Goal: Find specific page/section

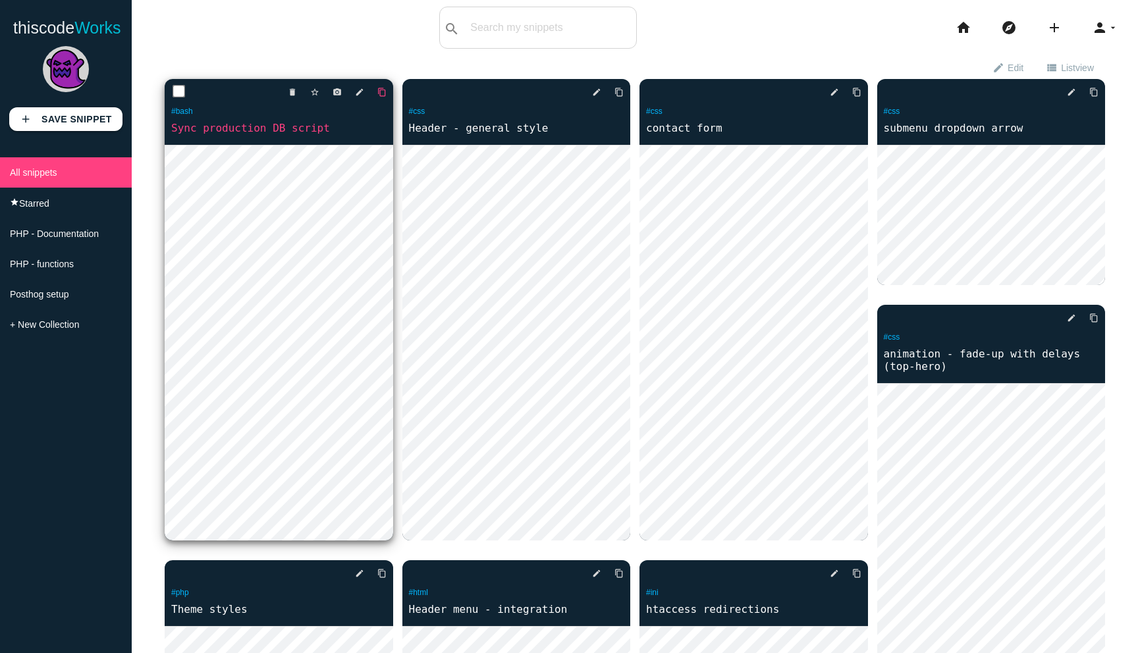
click at [379, 94] on icon "content_copy" at bounding box center [381, 92] width 9 height 24
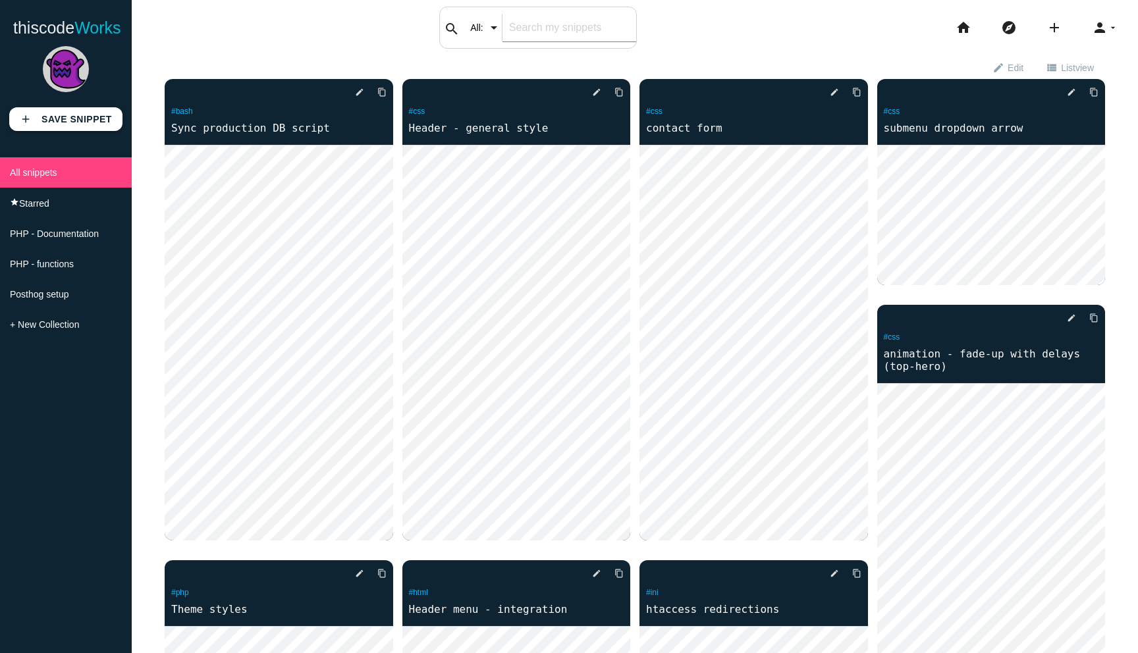
click at [495, 29] on div "search All: All: Code: Title: Tag: All: Code: Title: Tag:" at bounding box center [538, 28] width 198 height 42
type input "config"
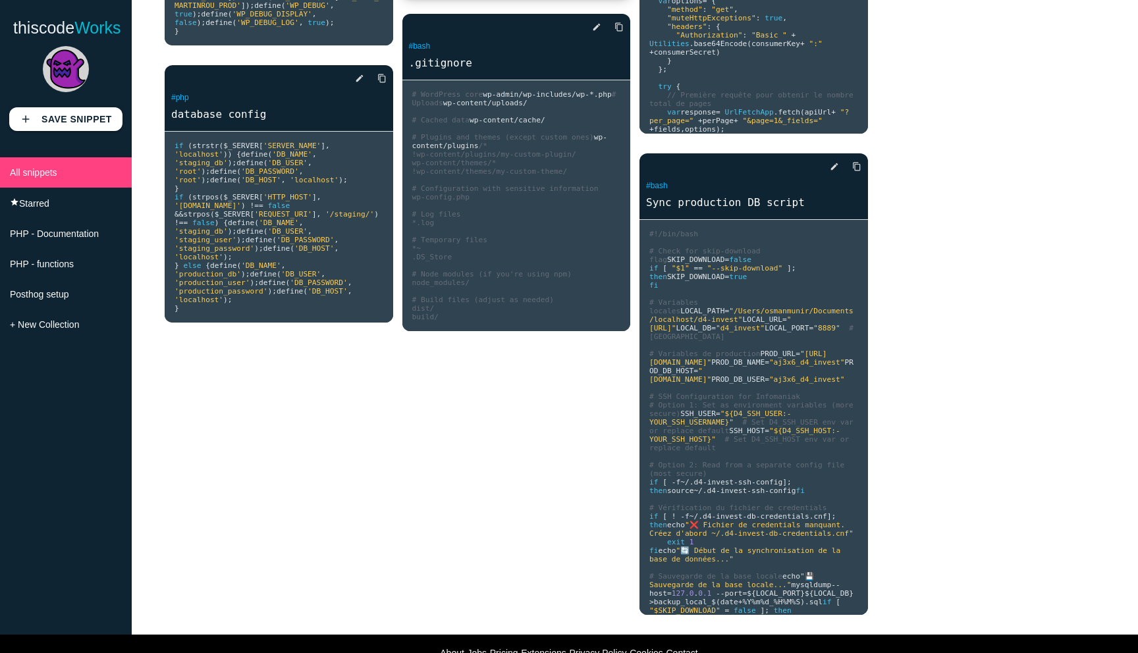
scroll to position [460, 0]
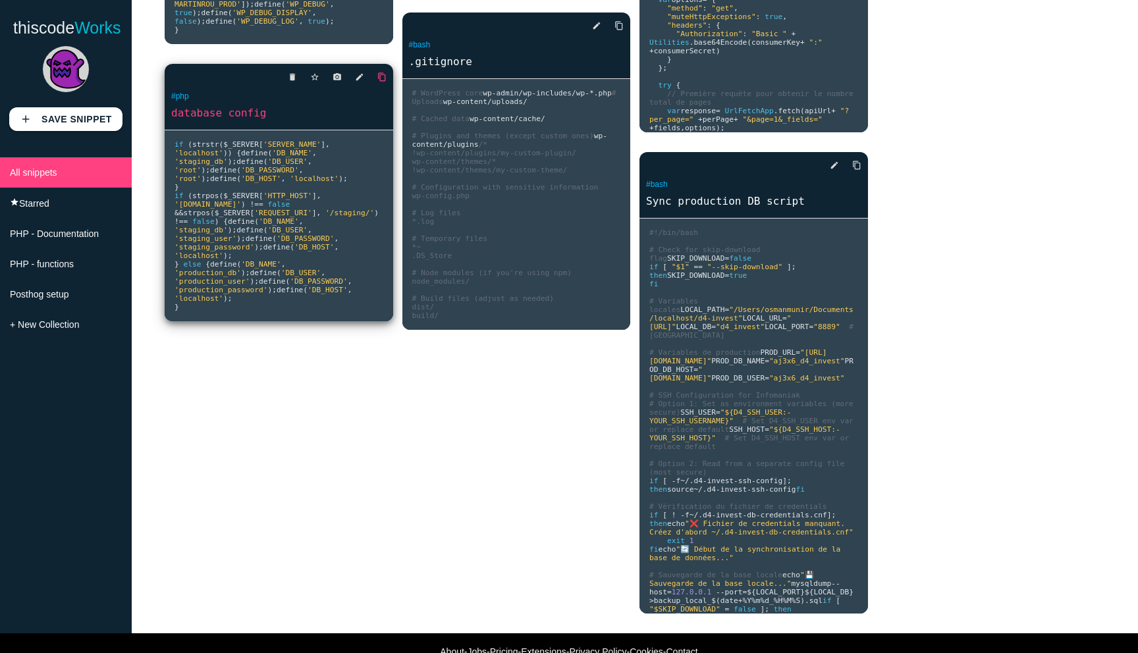
click at [378, 89] on icon "content_copy" at bounding box center [381, 77] width 9 height 24
